Goal: Transaction & Acquisition: Purchase product/service

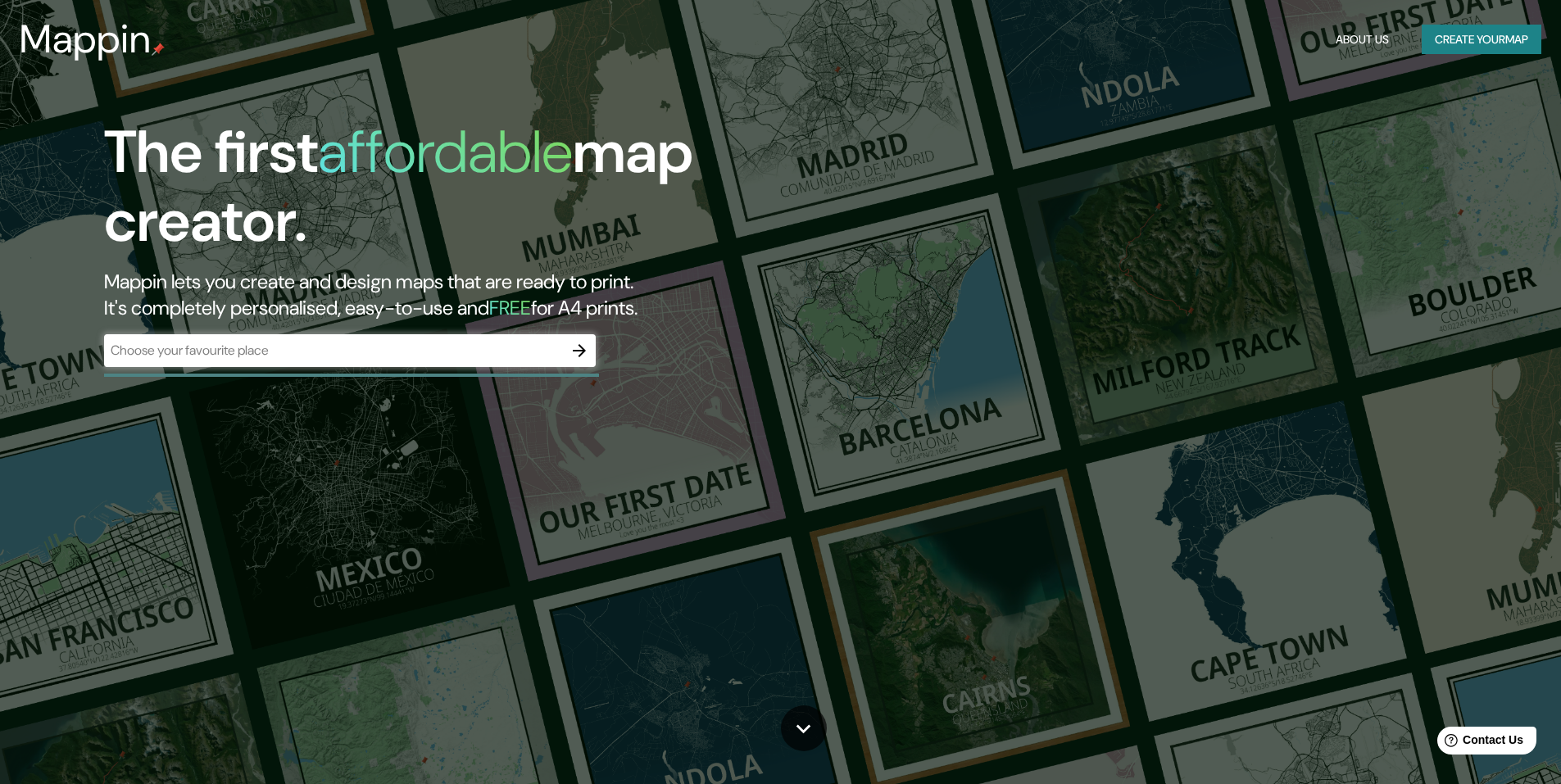
click at [254, 339] on div "​" at bounding box center [350, 351] width 492 height 33
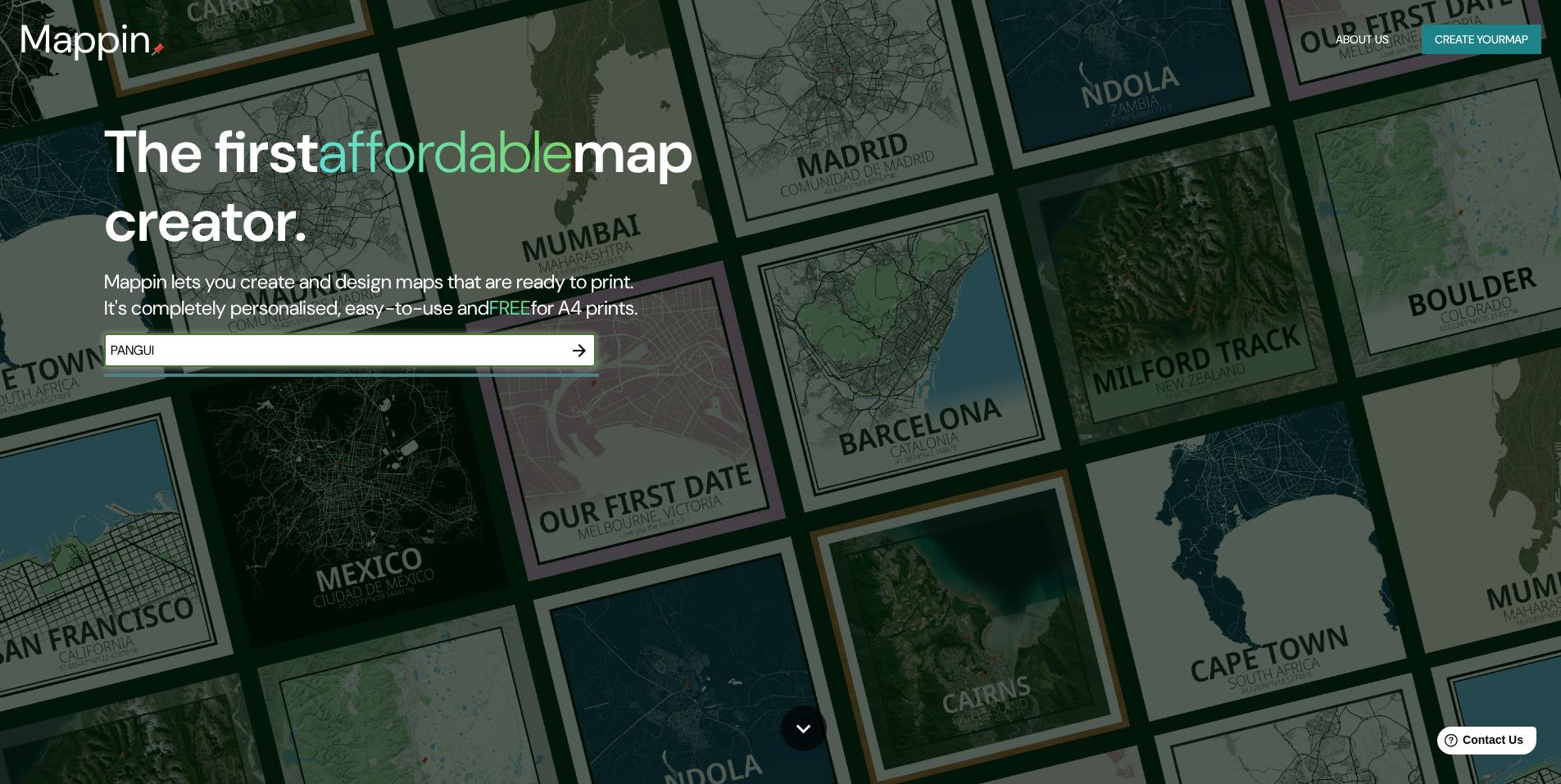
type input "PANGUIPULLI"
click at [588, 352] on icon "button" at bounding box center [579, 351] width 20 height 20
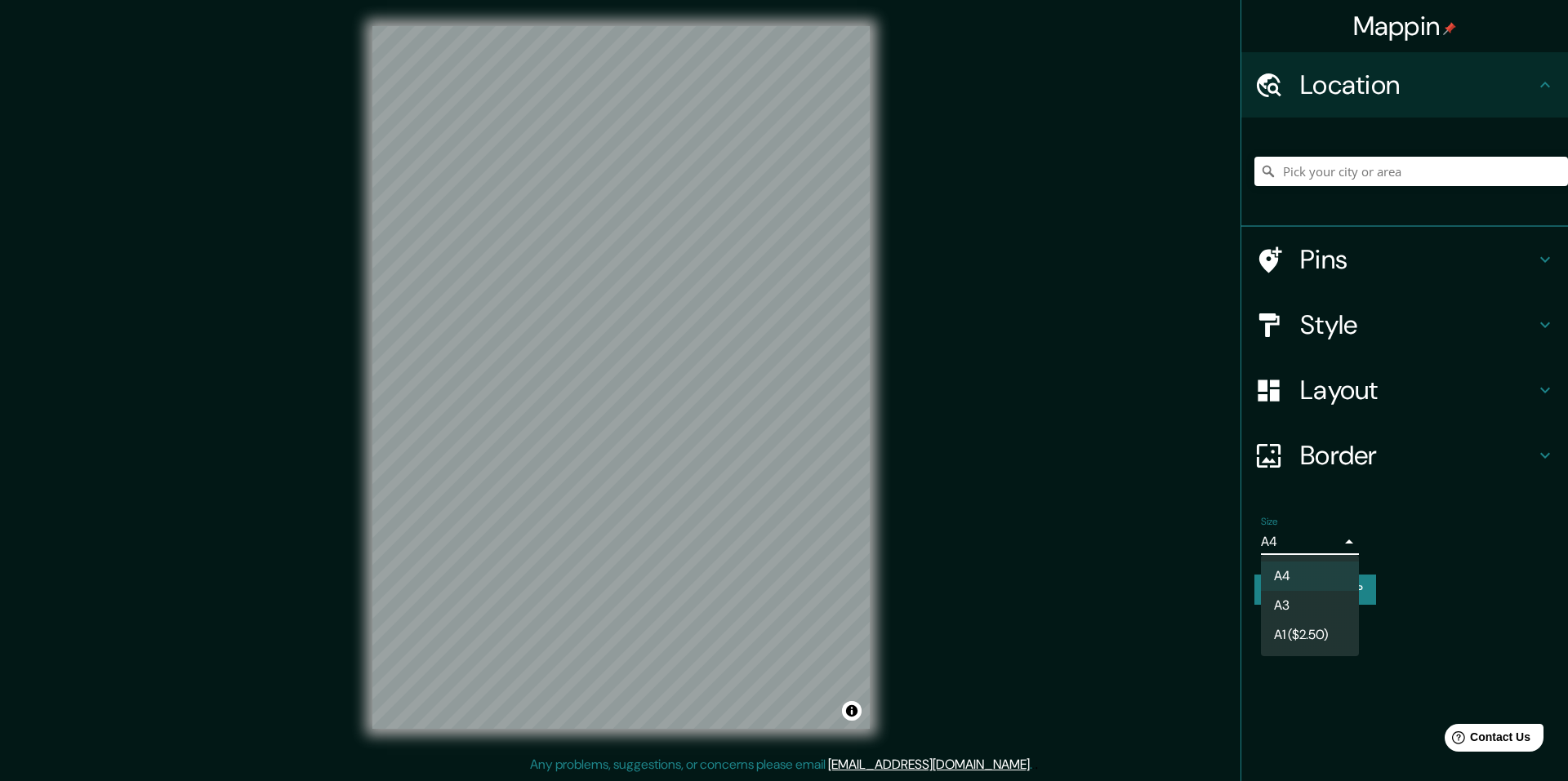
click at [1301, 536] on body "Mappin Location Pins Style Layout Border Choose a border. Hint : you can make l…" at bounding box center [784, 390] width 1568 height 781
click at [1284, 602] on li "A3" at bounding box center [1309, 605] width 98 height 29
type input "a4"
click at [1357, 319] on h4 "Style" at bounding box center [1417, 325] width 235 height 33
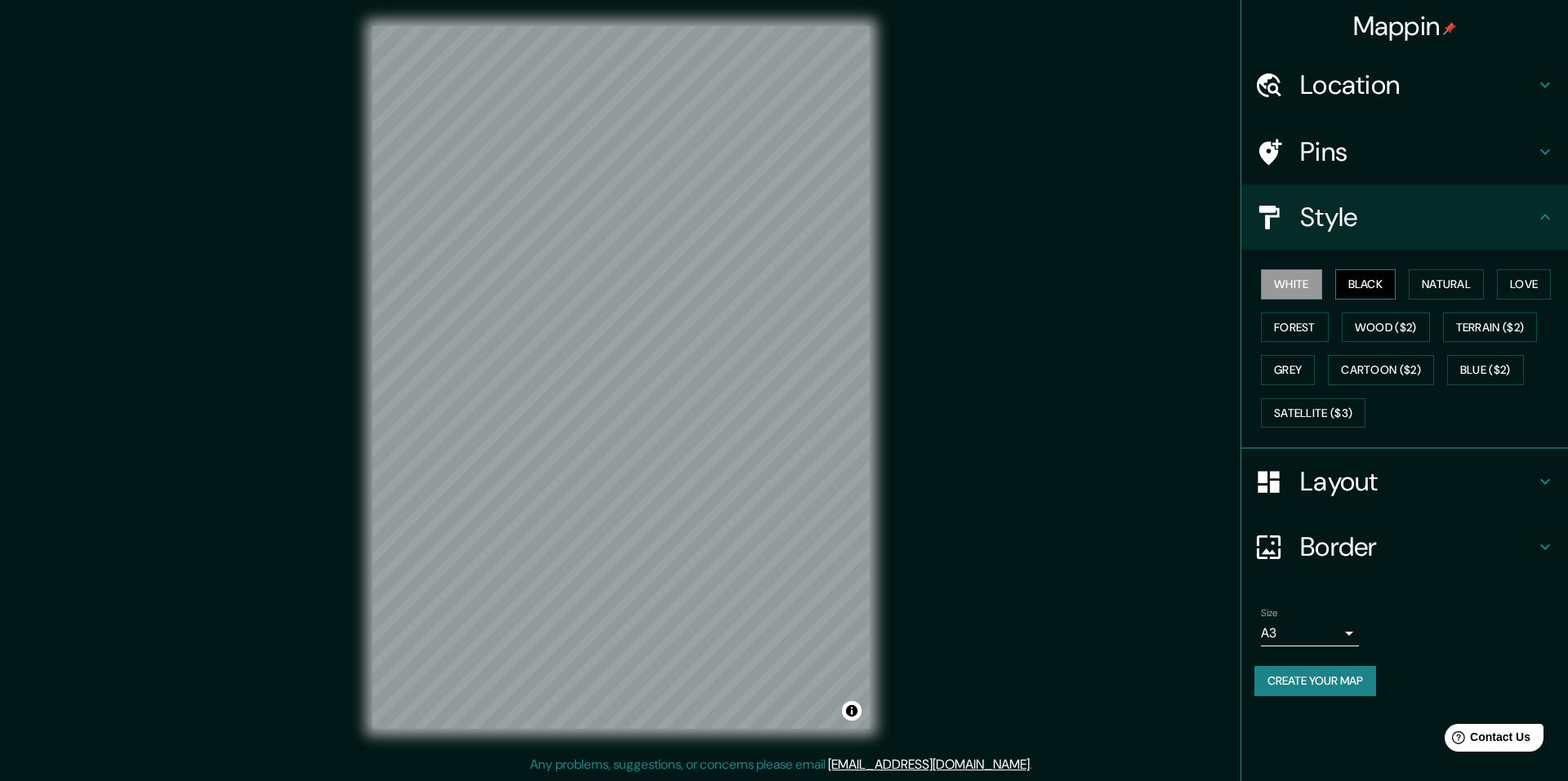
click at [1380, 286] on button "Black" at bounding box center [1366, 284] width 61 height 30
click at [1439, 281] on button "Natural" at bounding box center [1446, 284] width 75 height 30
click at [1533, 283] on button "Love" at bounding box center [1524, 284] width 54 height 30
click at [1309, 285] on button "White" at bounding box center [1291, 284] width 61 height 30
click at [1354, 284] on button "Black" at bounding box center [1366, 284] width 61 height 30
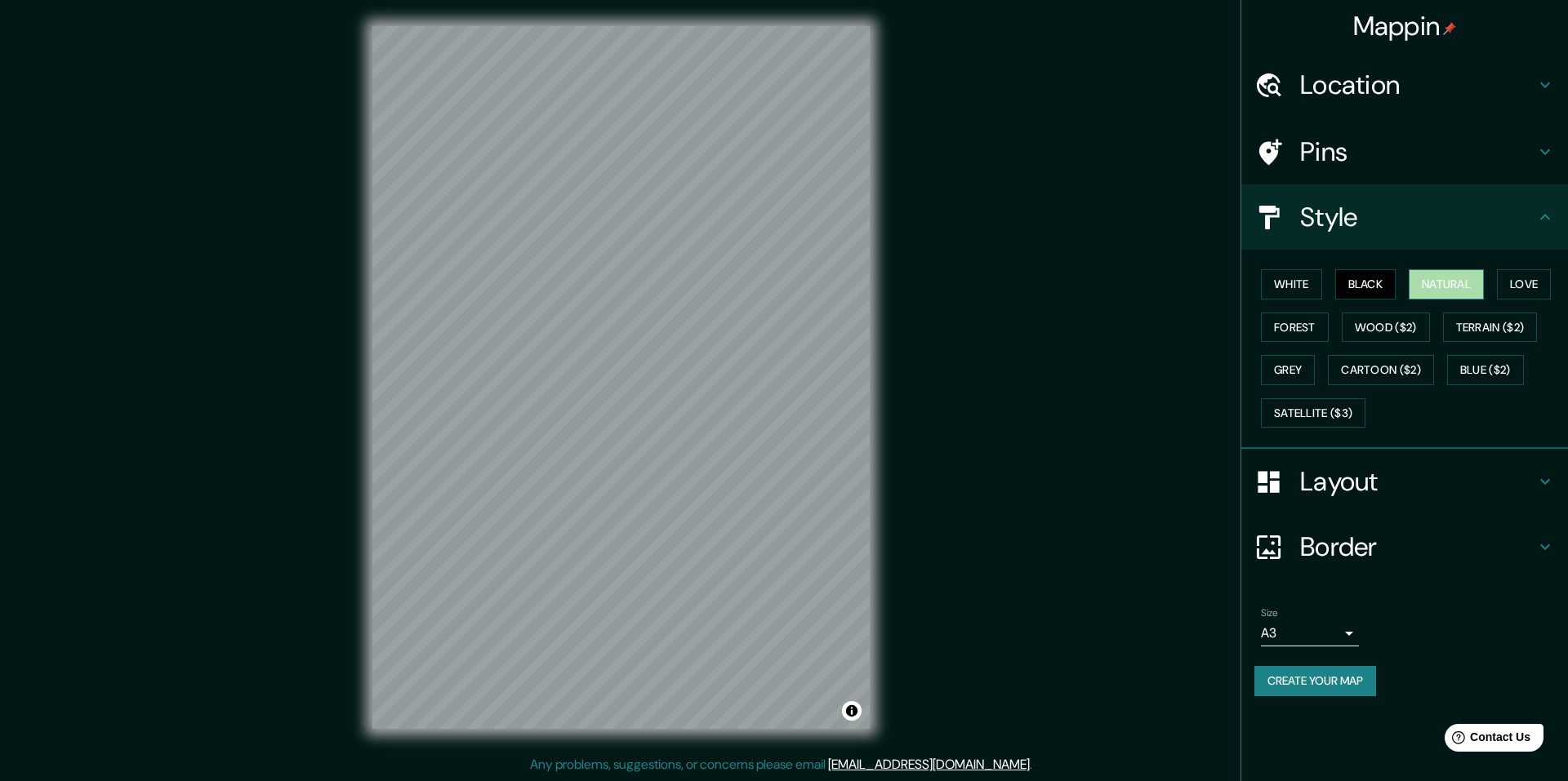
click at [1456, 289] on button "Natural" at bounding box center [1446, 284] width 75 height 30
click at [1344, 287] on button "Black" at bounding box center [1366, 284] width 61 height 30
click at [1300, 323] on button "Forest" at bounding box center [1295, 327] width 67 height 30
click at [1295, 362] on button "Grey" at bounding box center [1288, 369] width 54 height 30
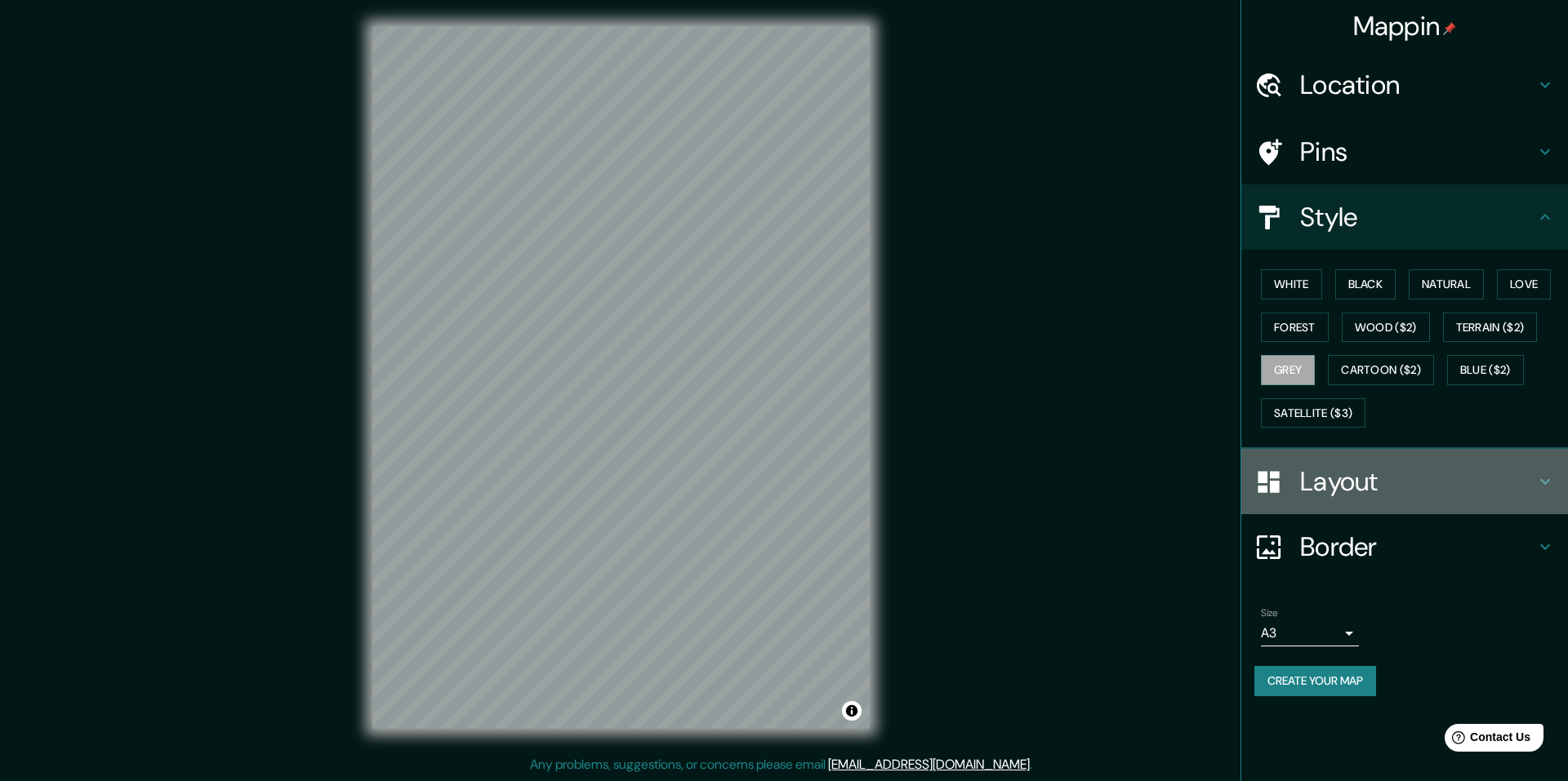
click at [1414, 474] on h4 "Layout" at bounding box center [1417, 482] width 235 height 33
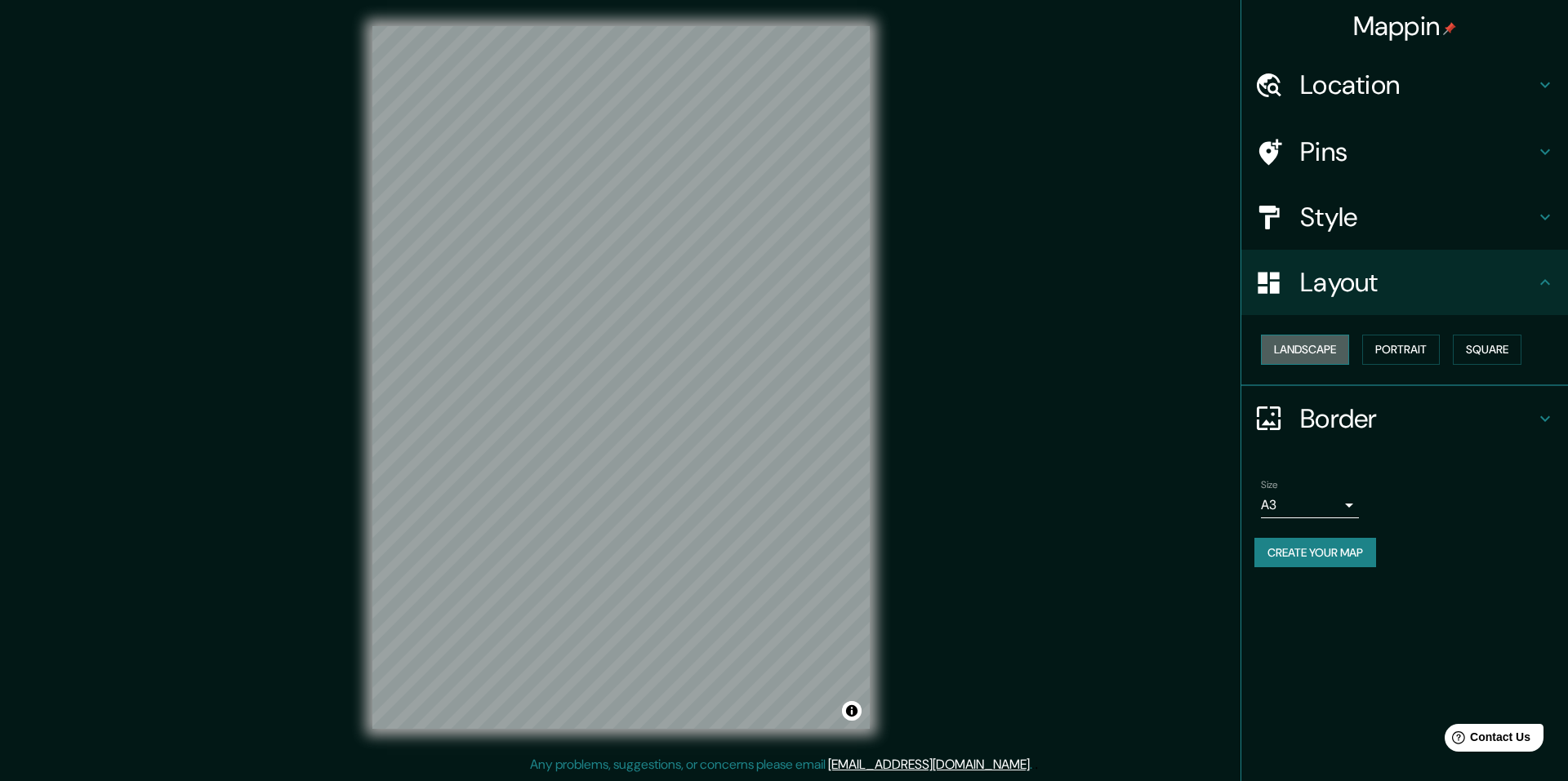
click at [1309, 354] on button "Landscape" at bounding box center [1305, 349] width 88 height 30
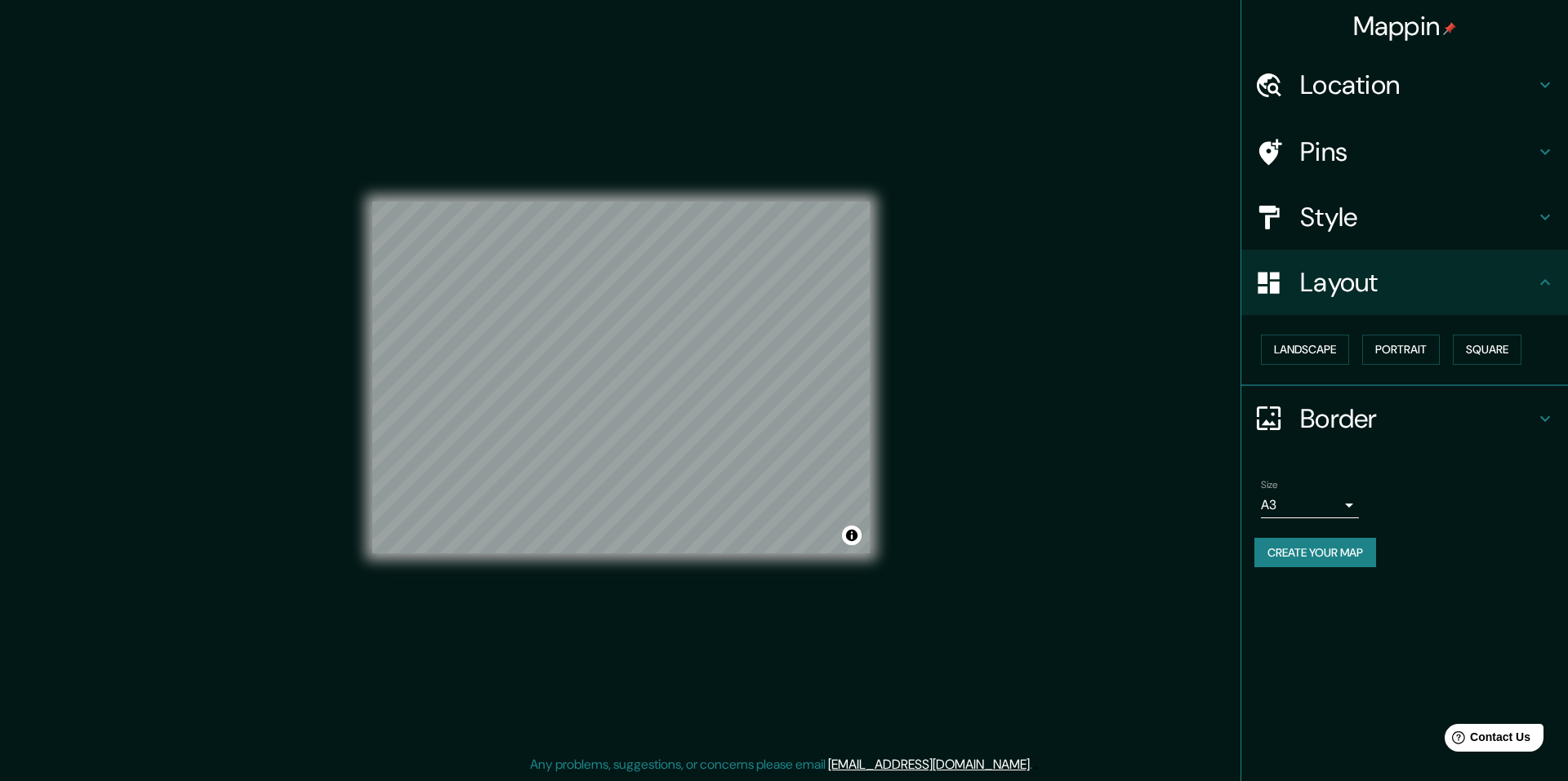
click at [1308, 554] on button "Create your map" at bounding box center [1314, 553] width 122 height 30
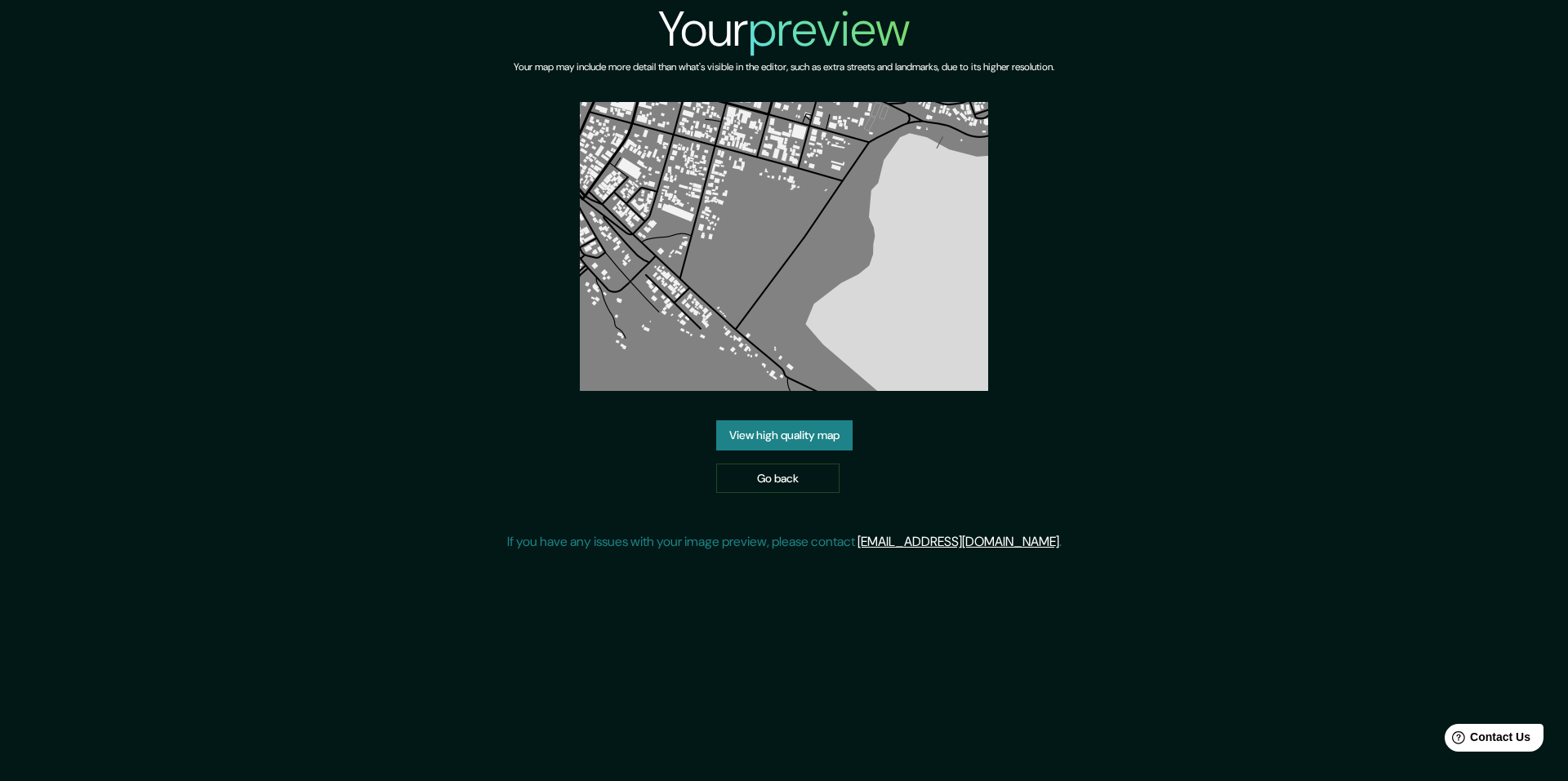
click at [806, 430] on link "View high quality map" at bounding box center [784, 435] width 137 height 30
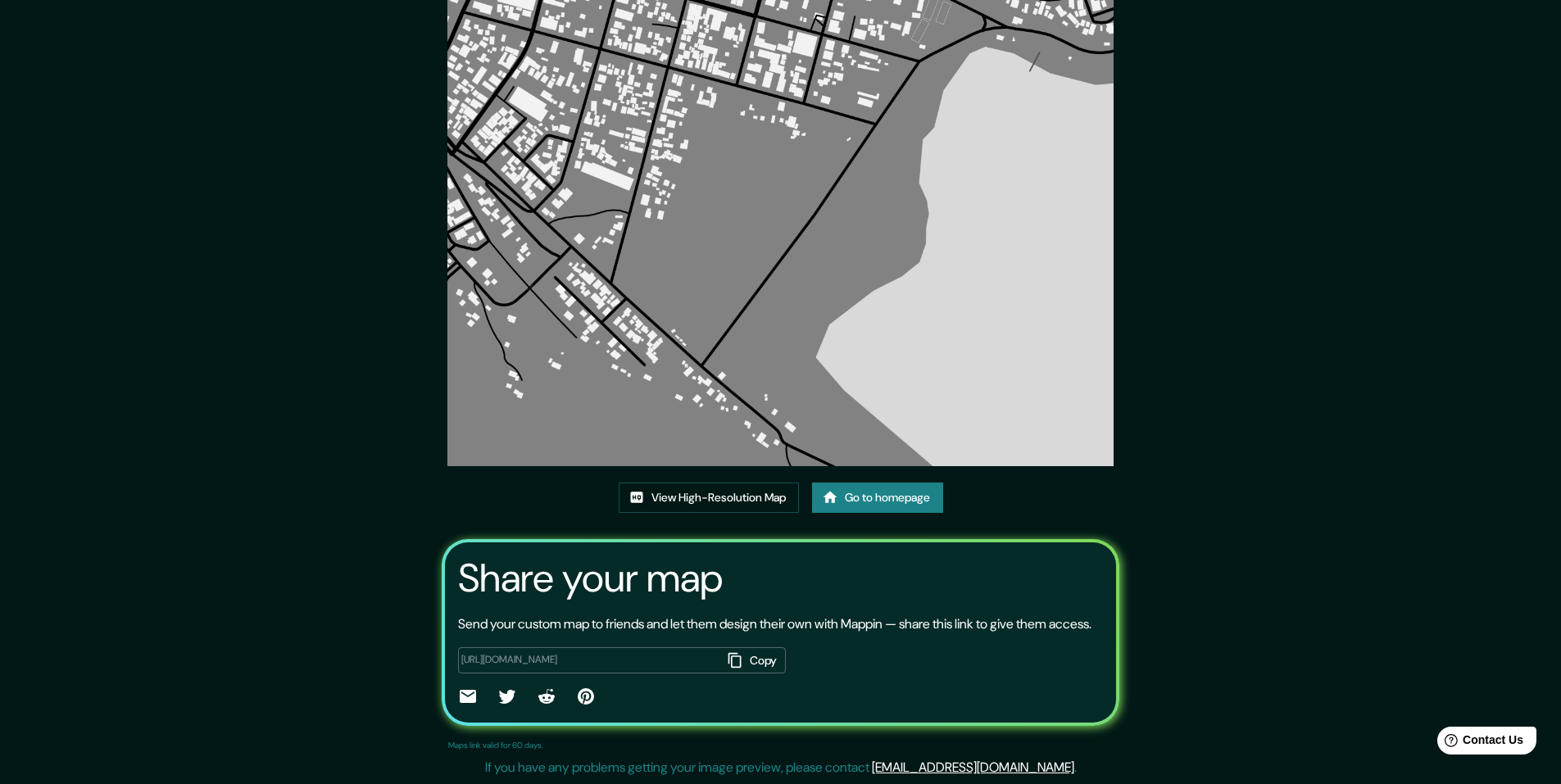
scroll to position [96, 0]
click at [863, 483] on link "Go to homepage" at bounding box center [877, 497] width 131 height 30
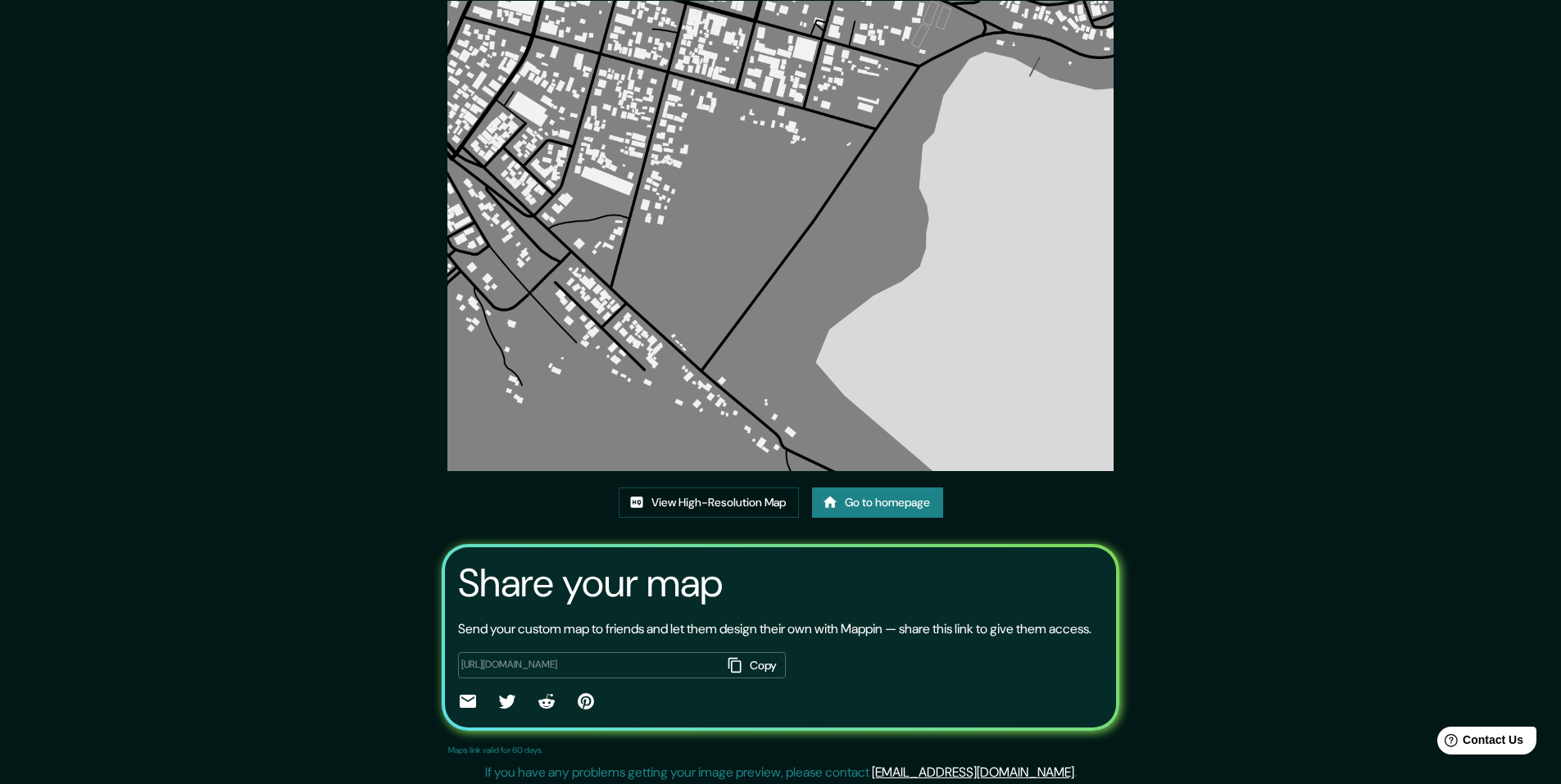
scroll to position [96, 0]
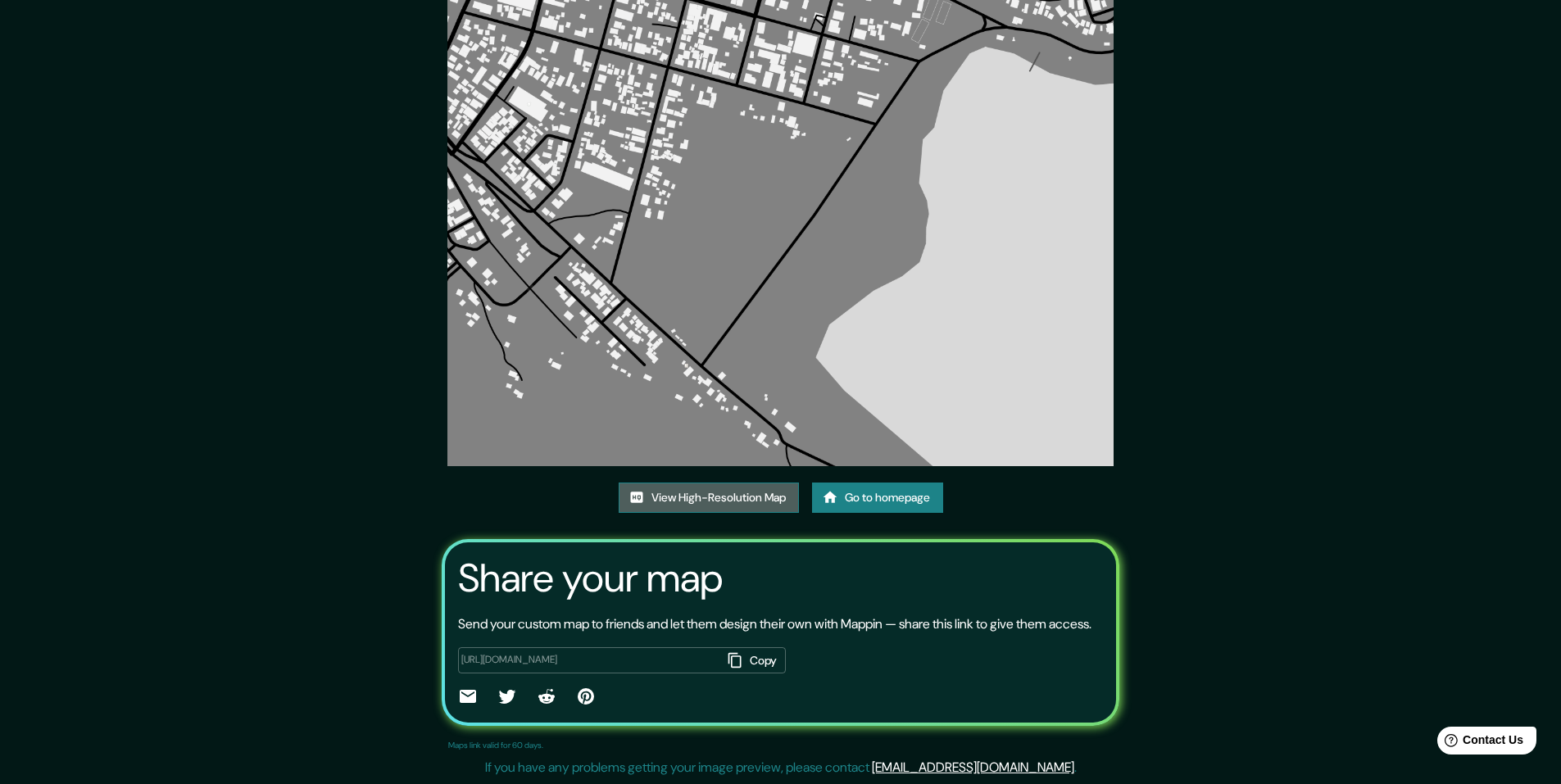
click at [781, 483] on link "View High-Resolution Map" at bounding box center [709, 497] width 181 height 30
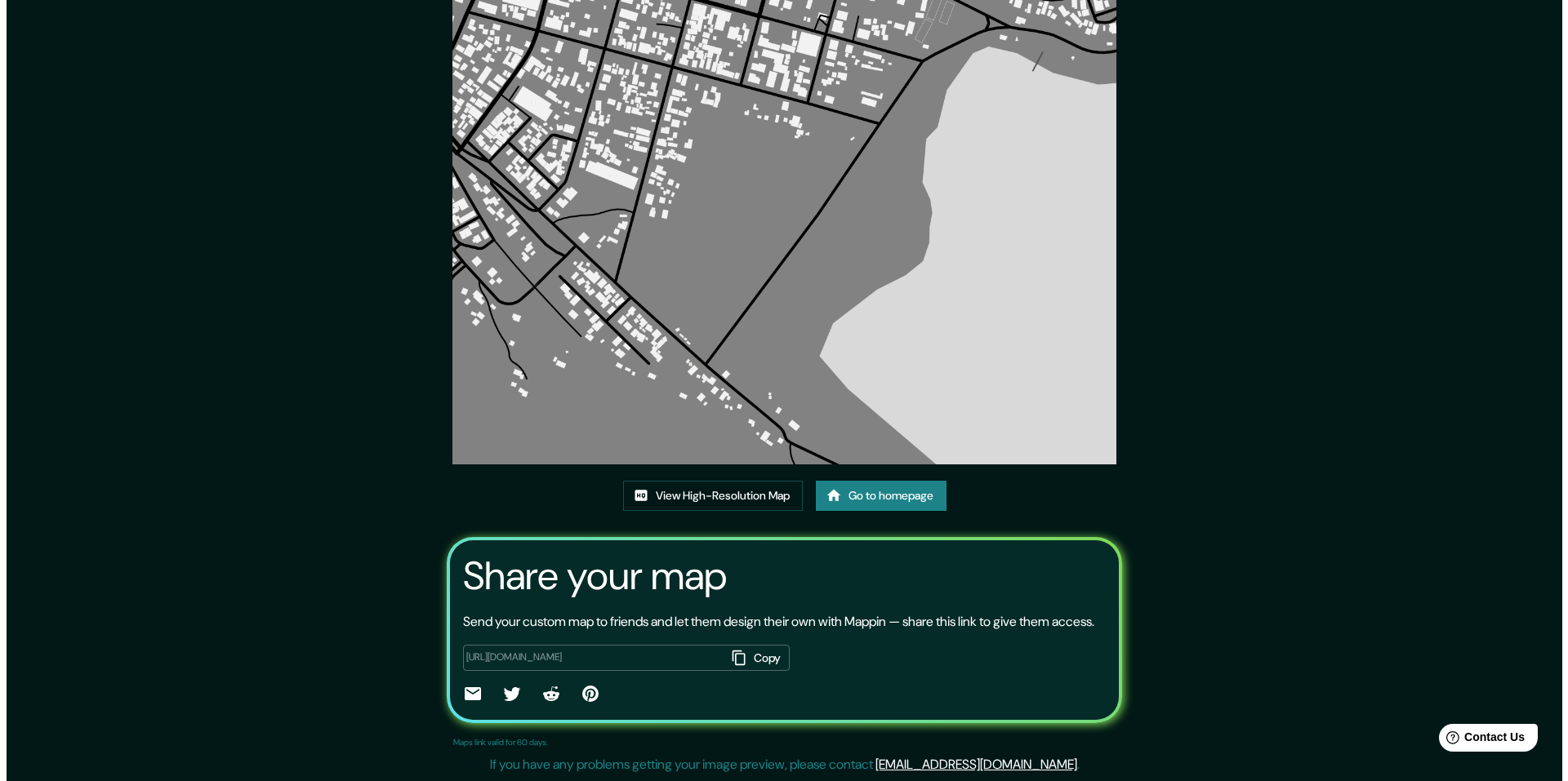
scroll to position [0, 0]
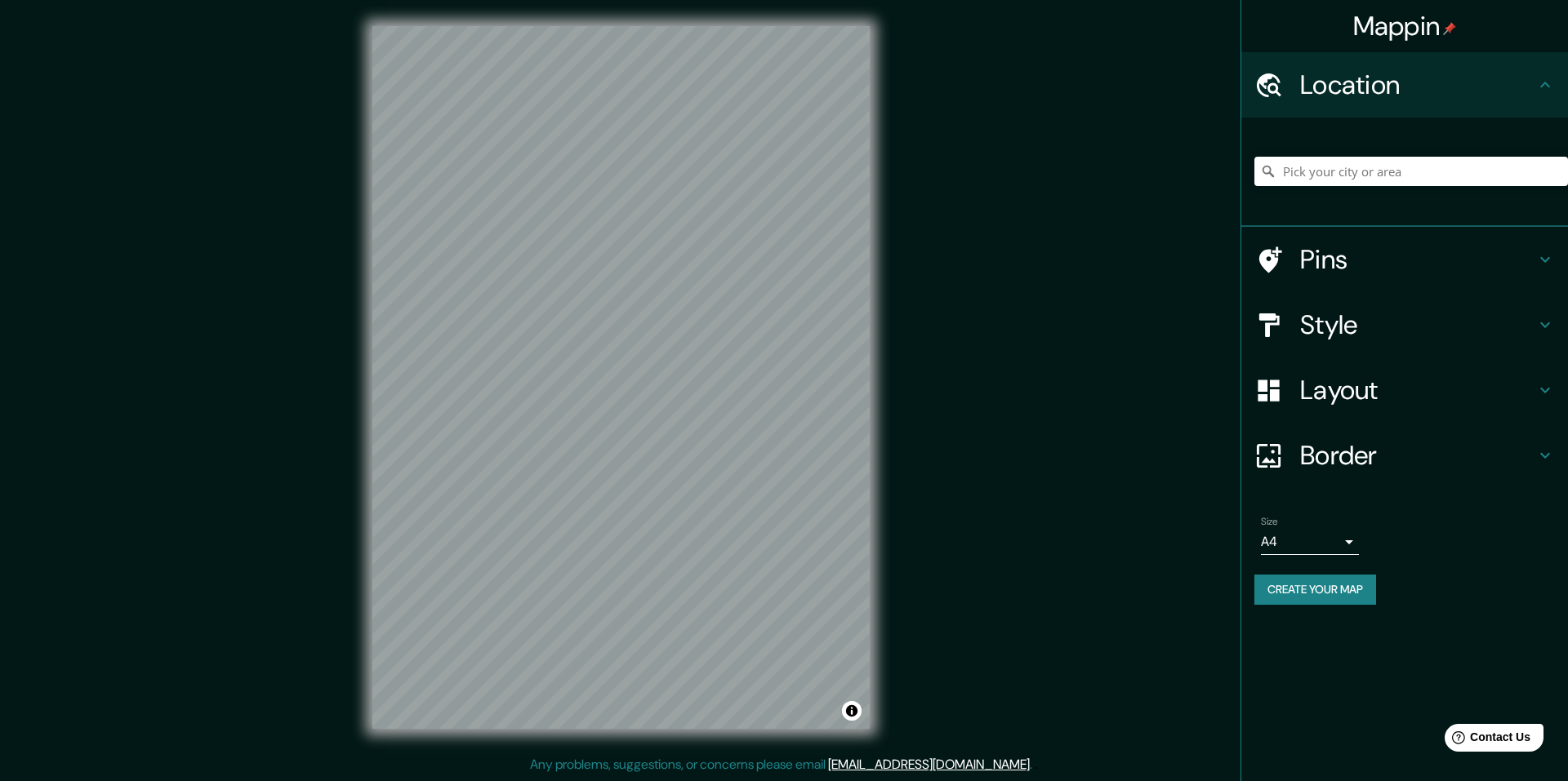
click at [1383, 333] on h4 "Style" at bounding box center [1417, 325] width 235 height 33
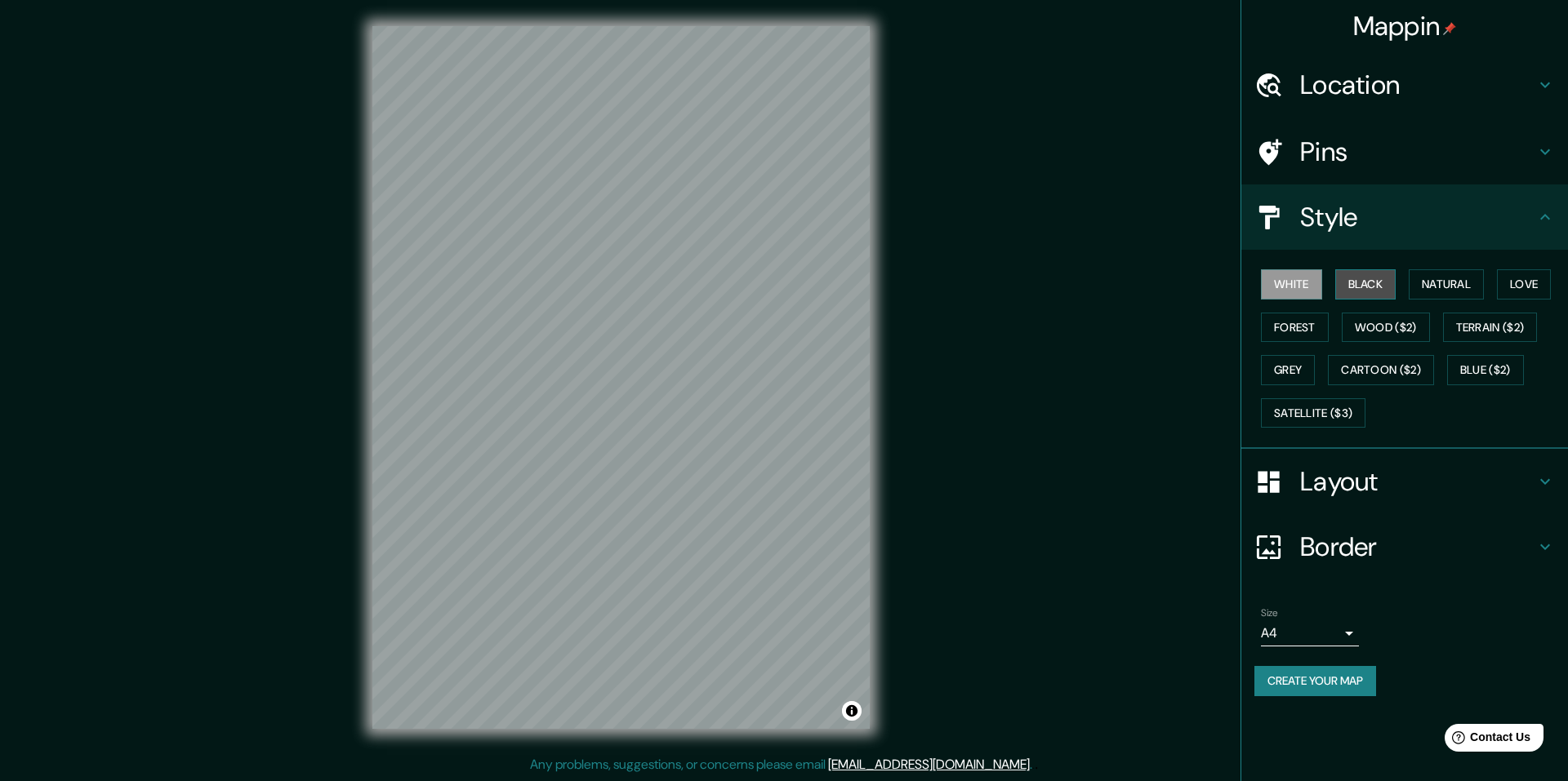
click at [1378, 285] on button "Black" at bounding box center [1366, 284] width 61 height 30
click at [1301, 276] on button "White" at bounding box center [1291, 284] width 61 height 30
click at [1337, 631] on body "Mappin Location Pins Style White Black Natural Love Forest Wood ($2) Terrain ($…" at bounding box center [784, 390] width 1568 height 781
click at [1318, 696] on li "A3" at bounding box center [1309, 697] width 98 height 29
click at [1434, 463] on div "Layout" at bounding box center [1404, 481] width 326 height 65
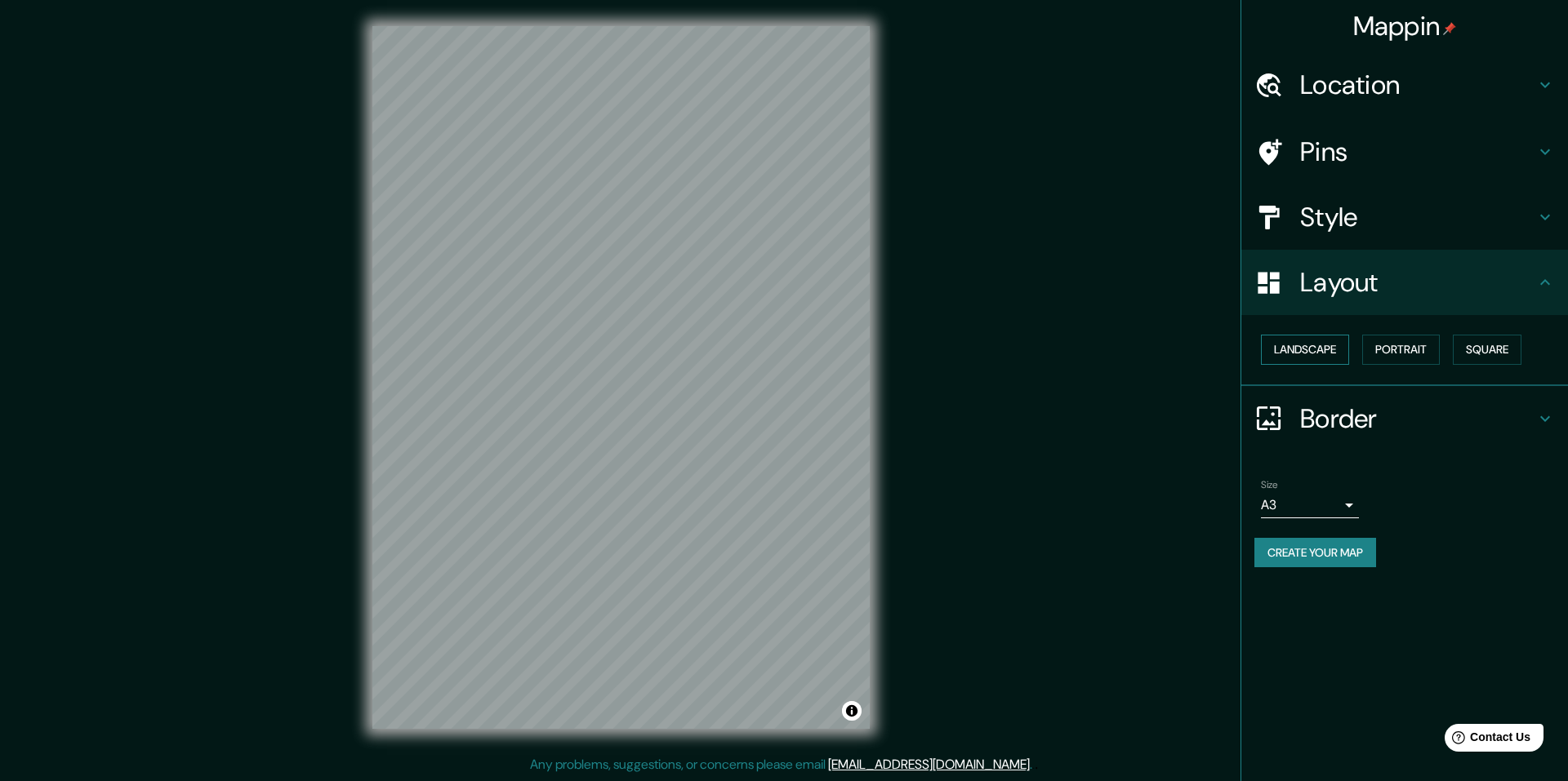
click at [1341, 351] on button "Landscape" at bounding box center [1305, 349] width 88 height 30
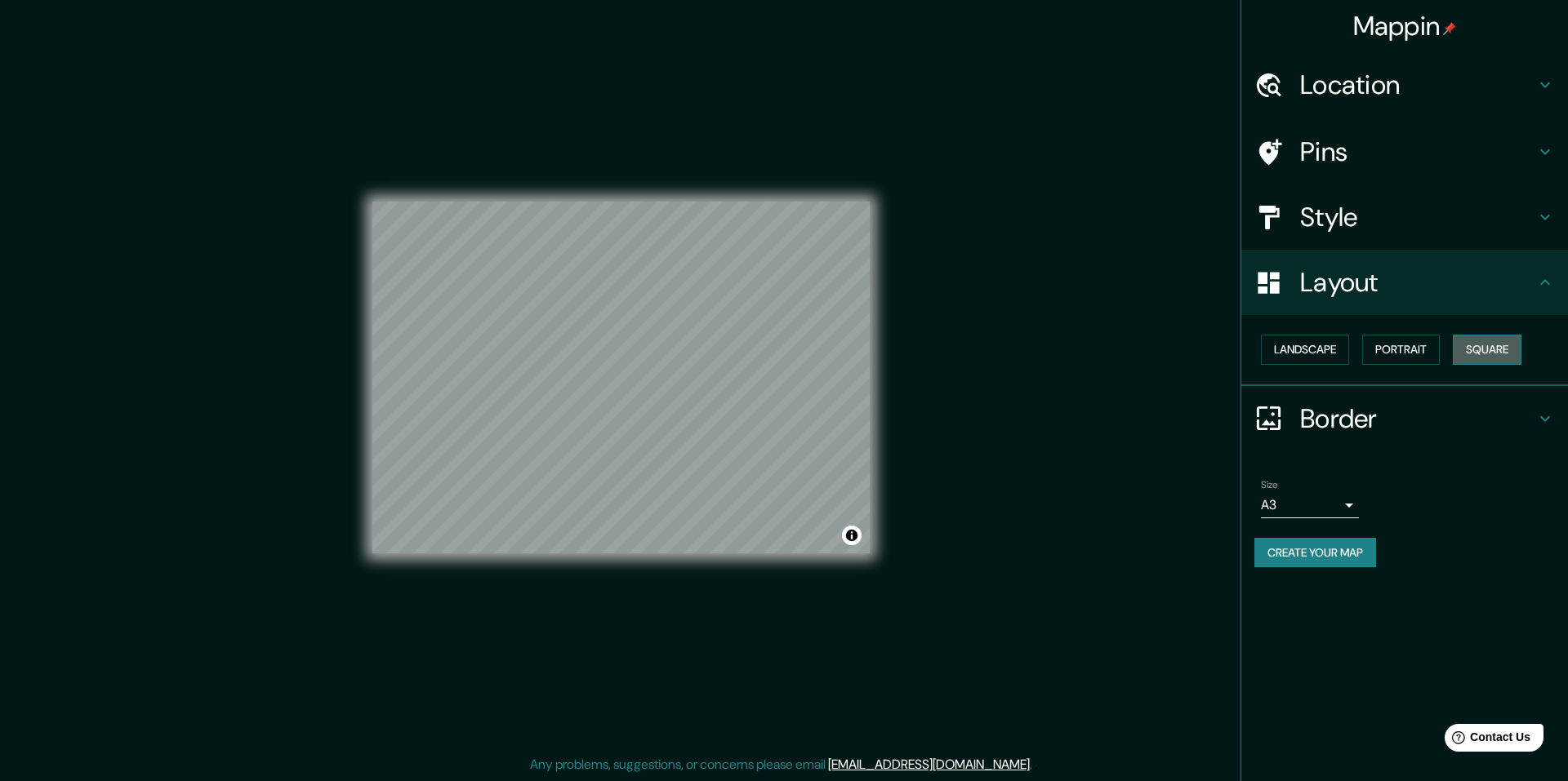
click at [1508, 347] on button "Square" at bounding box center [1487, 349] width 68 height 30
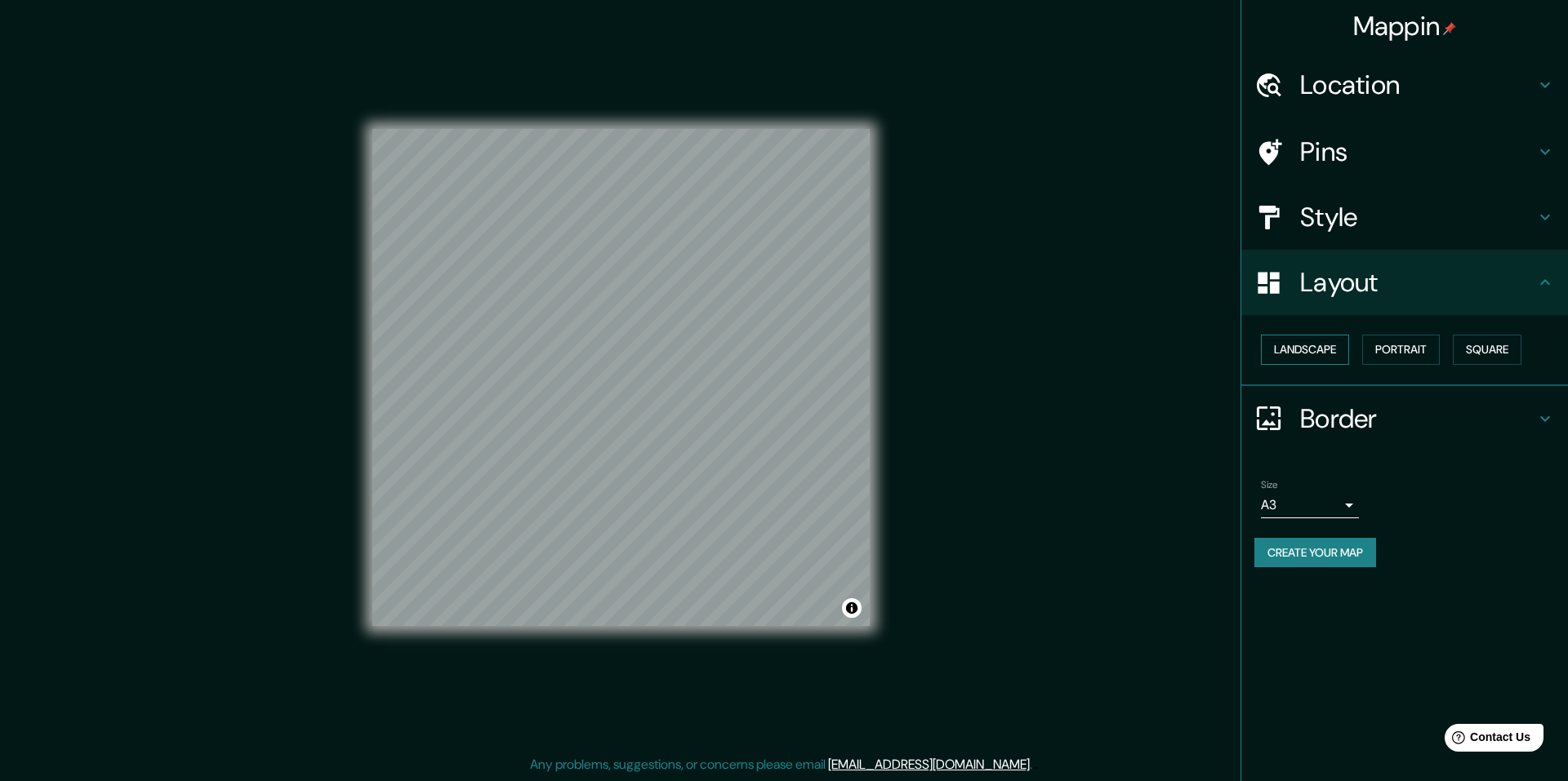
click at [1310, 360] on button "Landscape" at bounding box center [1305, 349] width 88 height 30
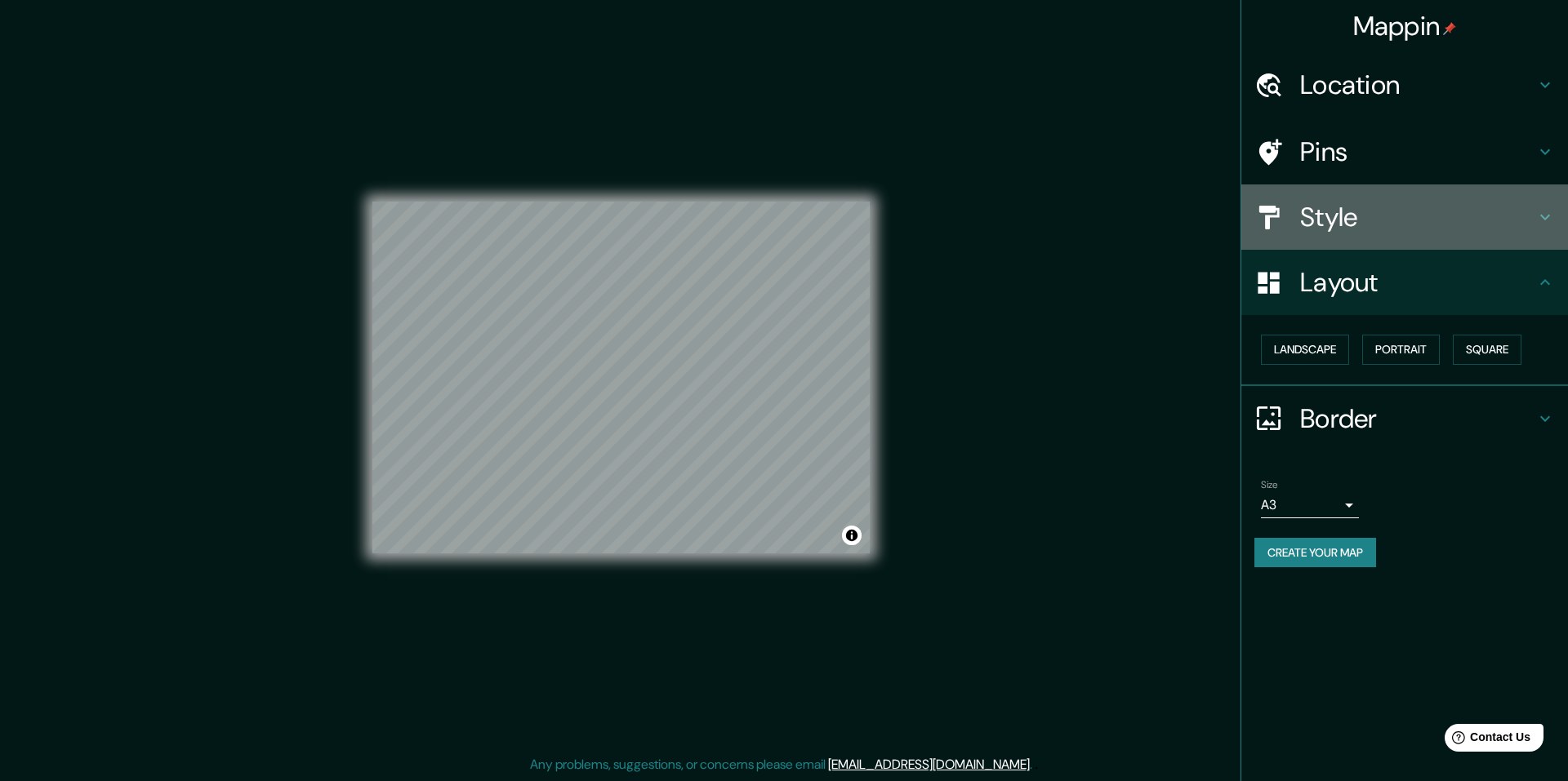
click at [1427, 221] on h4 "Style" at bounding box center [1417, 217] width 235 height 33
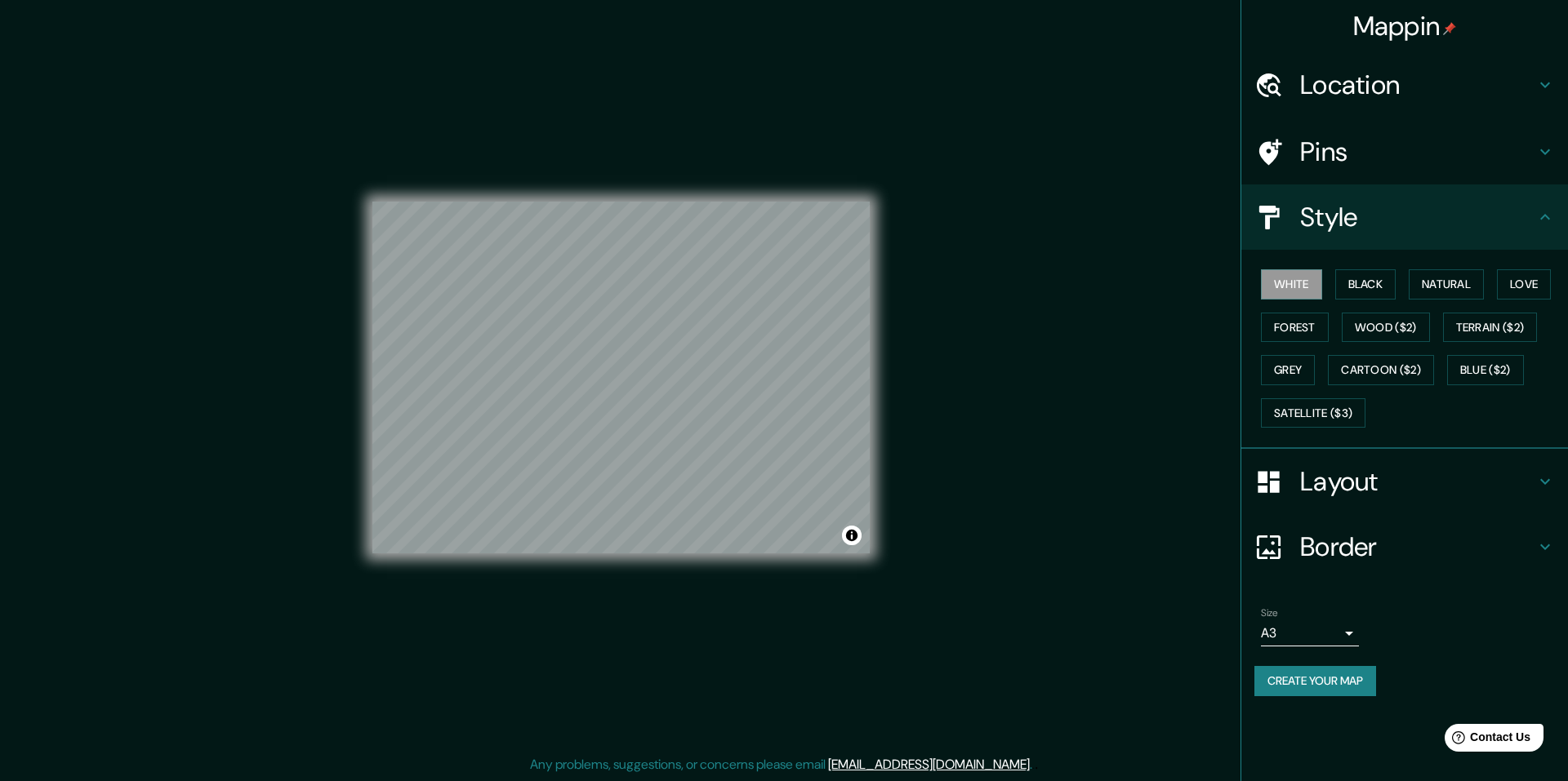
click at [1424, 151] on h4 "Pins" at bounding box center [1417, 152] width 235 height 33
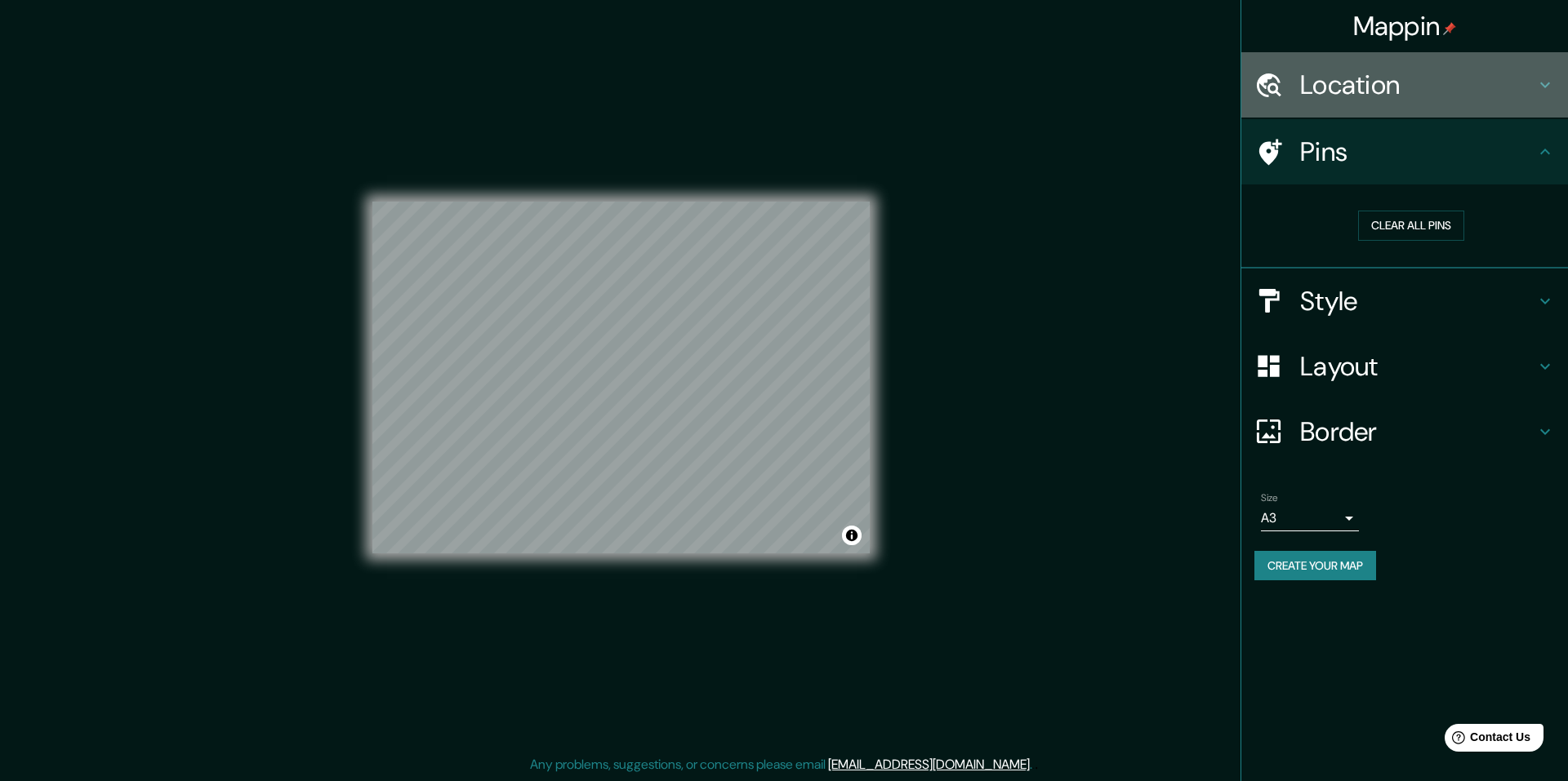
click at [1430, 88] on h4 "Location" at bounding box center [1417, 85] width 235 height 33
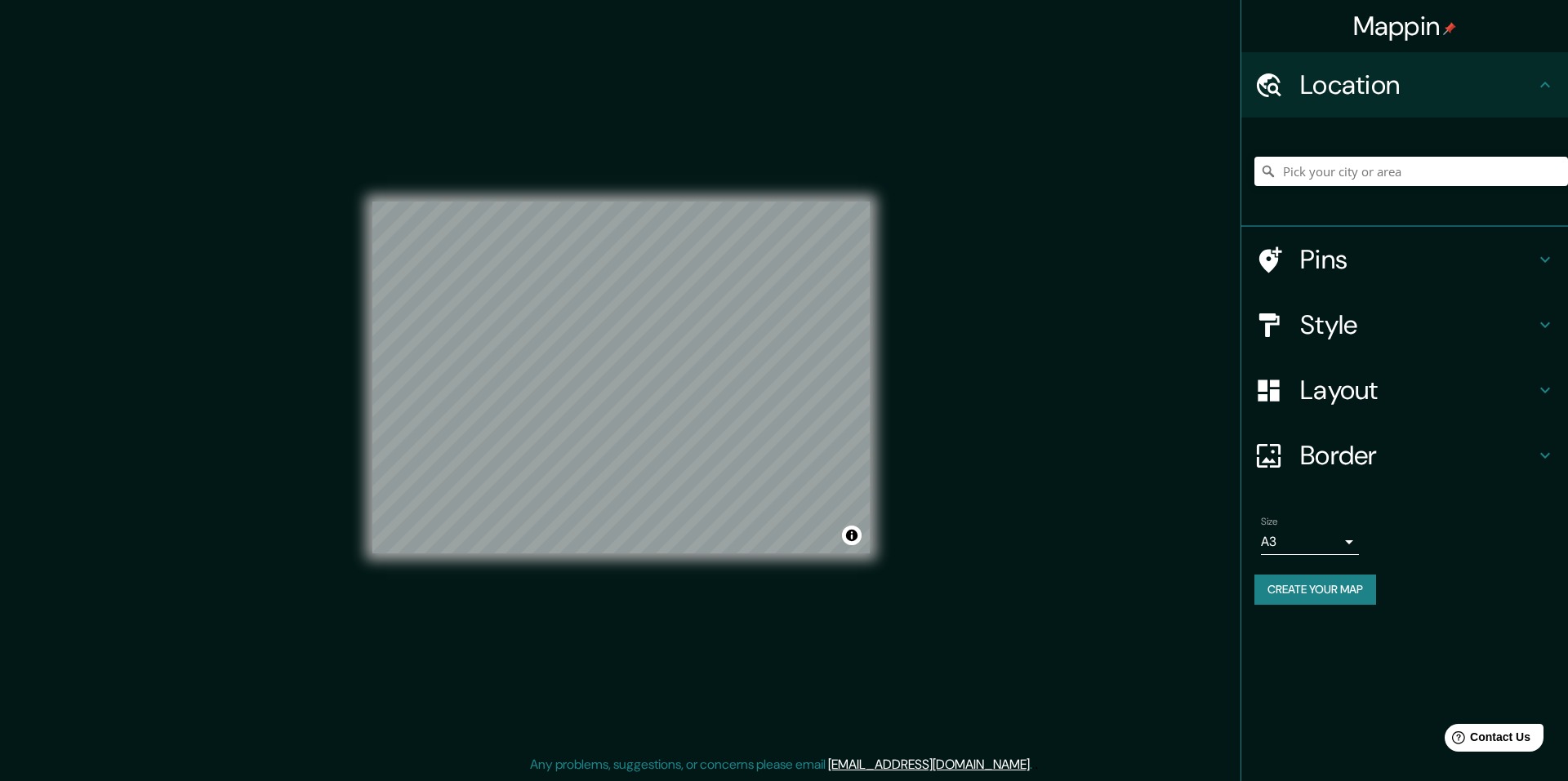
click at [1382, 461] on h4 "Border" at bounding box center [1417, 456] width 235 height 33
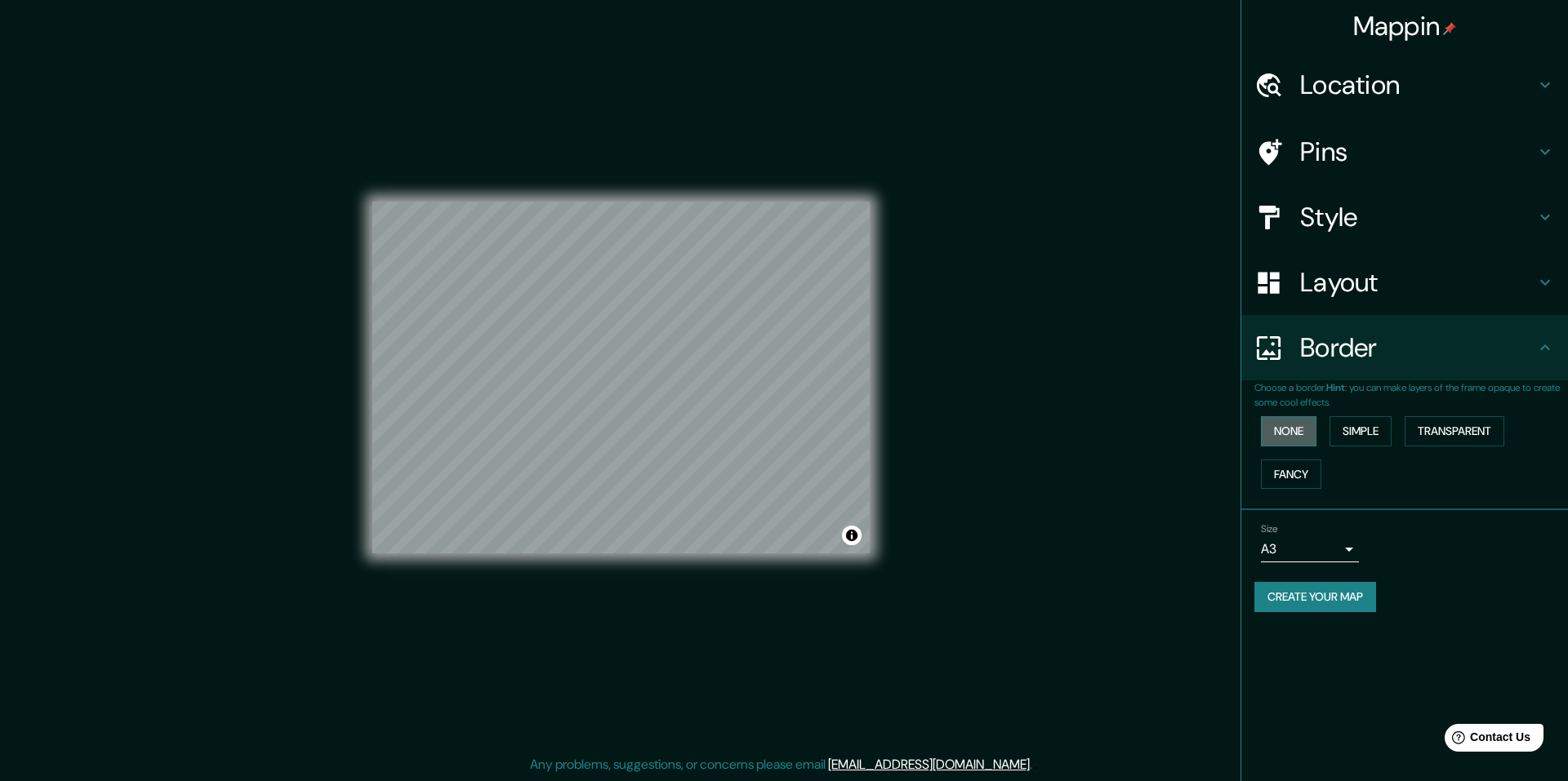
click at [1307, 427] on button "None" at bounding box center [1288, 431] width 55 height 30
click at [1381, 431] on button "Simple" at bounding box center [1360, 431] width 62 height 30
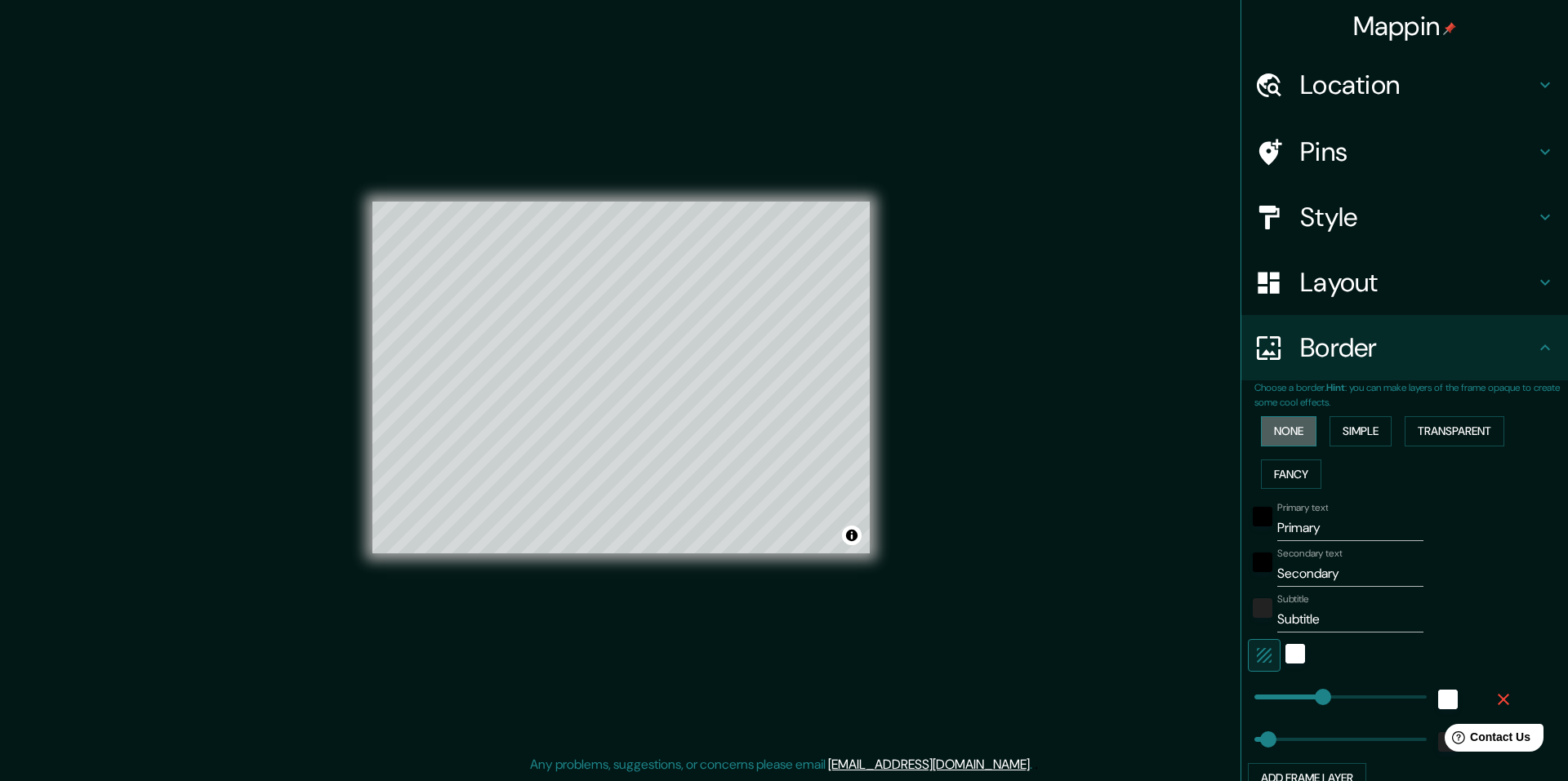
click at [1287, 427] on button "None" at bounding box center [1288, 431] width 55 height 30
